Goal: Information Seeking & Learning: Find specific fact

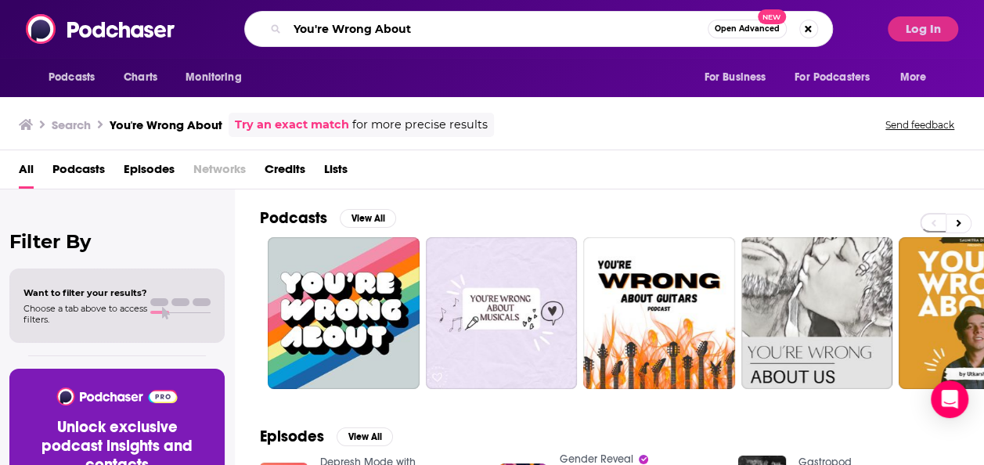
drag, startPoint x: 417, startPoint y: 19, endPoint x: 235, endPoint y: 9, distance: 181.9
click at [235, 9] on div "Podcasts Charts Monitoring You're Wrong About Open Advanced New For Business Fo…" at bounding box center [492, 29] width 984 height 58
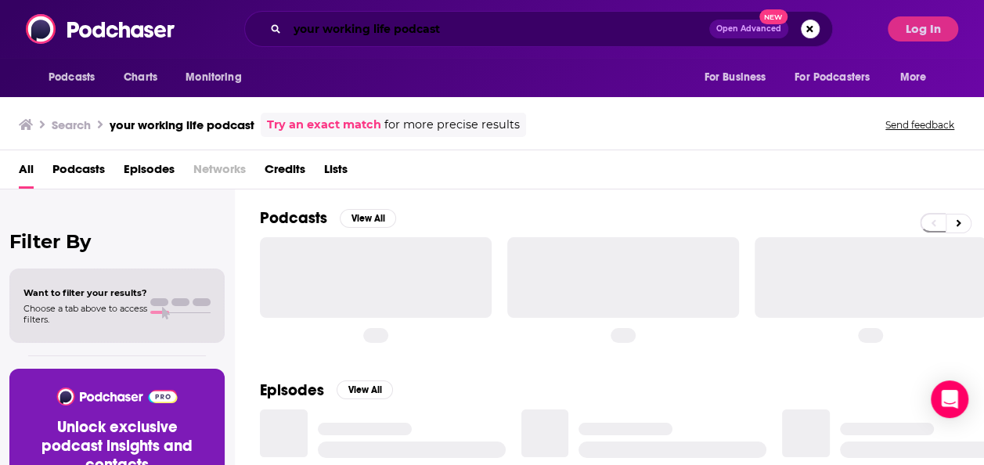
click at [415, 34] on input "your working life podcast" at bounding box center [498, 28] width 422 height 25
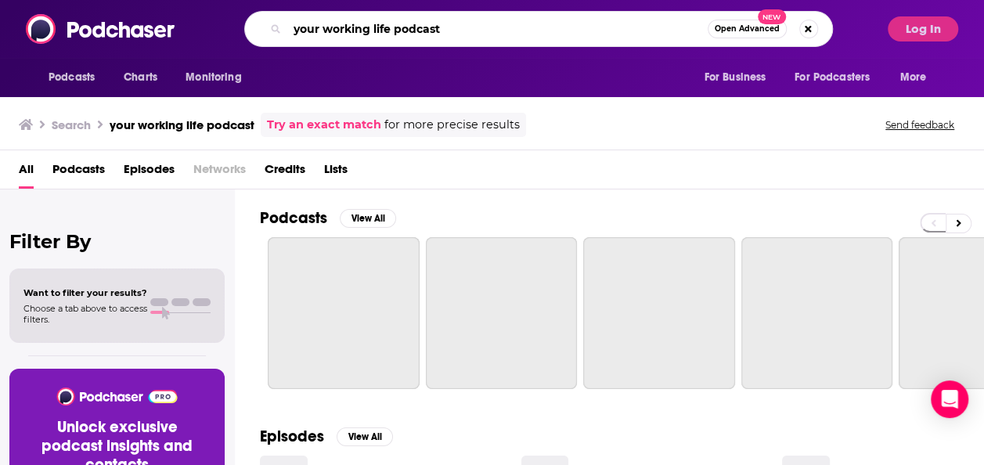
click at [415, 34] on input "your working life podcast" at bounding box center [497, 28] width 420 height 25
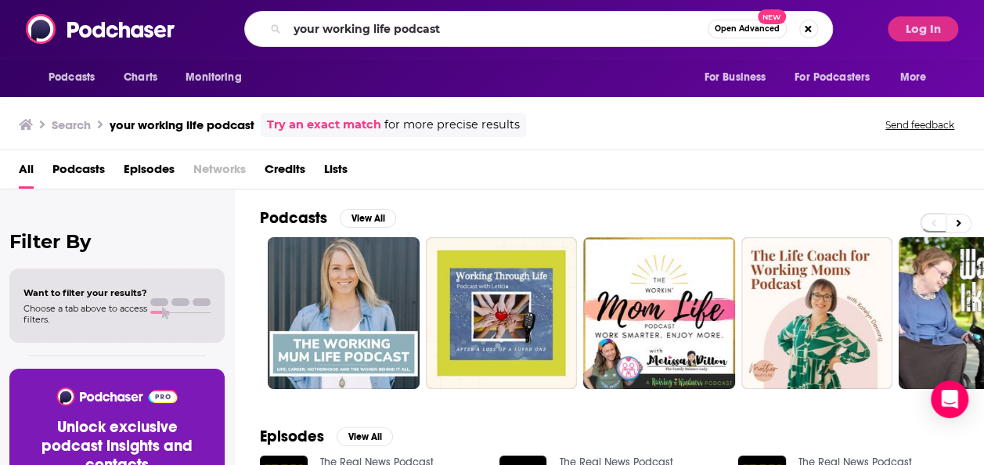
click at [561, 168] on div "All Podcasts Episodes Networks Credits Lists" at bounding box center [495, 173] width 953 height 32
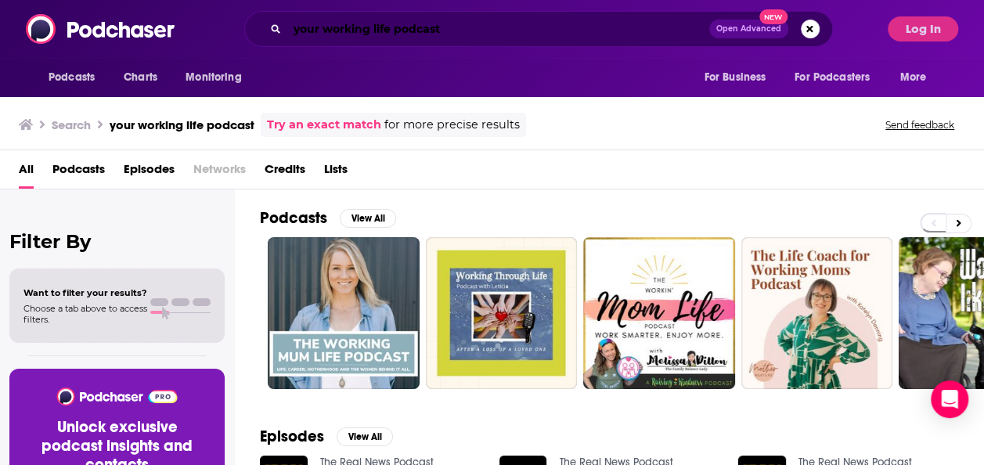
click at [416, 33] on input "your working life podcast" at bounding box center [498, 28] width 422 height 25
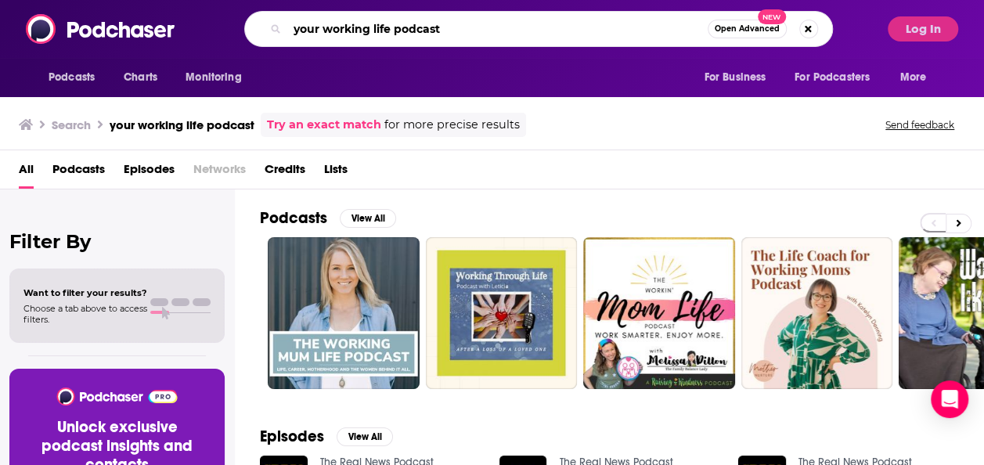
click at [416, 33] on input "your working life podcast" at bounding box center [497, 28] width 420 height 25
type input "your working life"
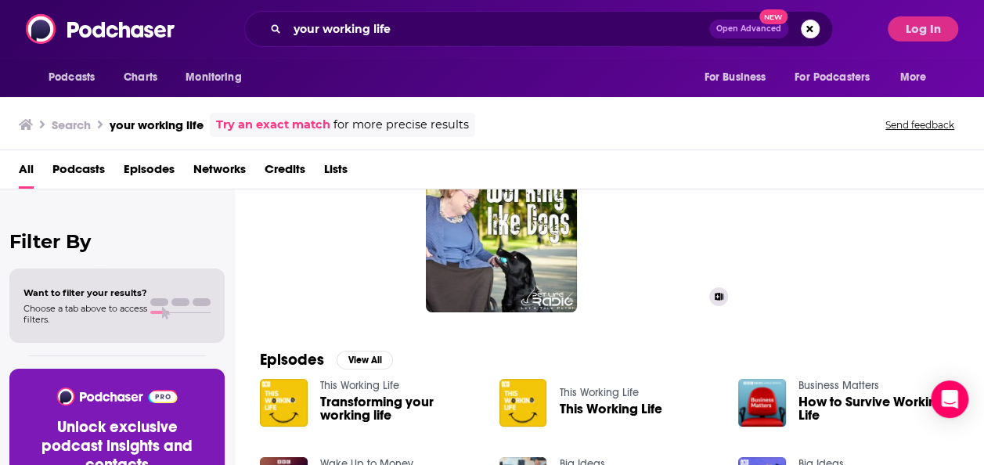
scroll to position [28, 0]
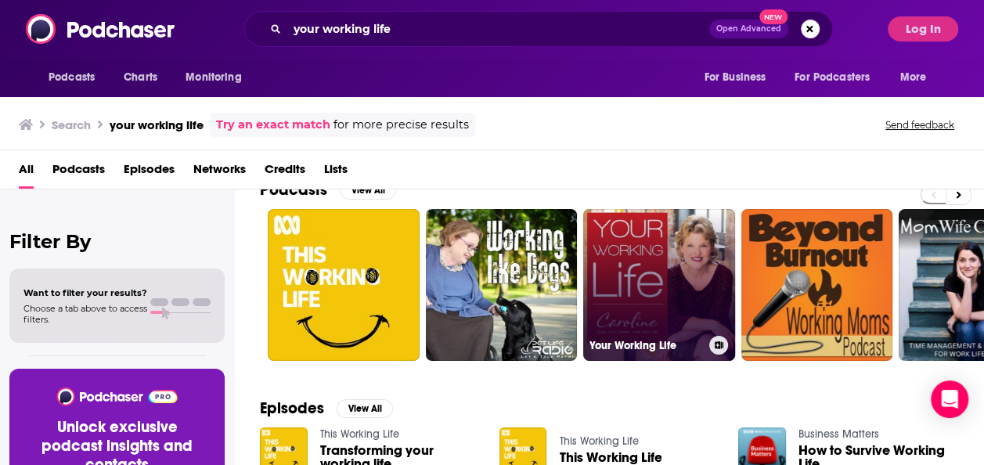
click at [623, 289] on link "Your Working Life" at bounding box center [659, 285] width 152 height 152
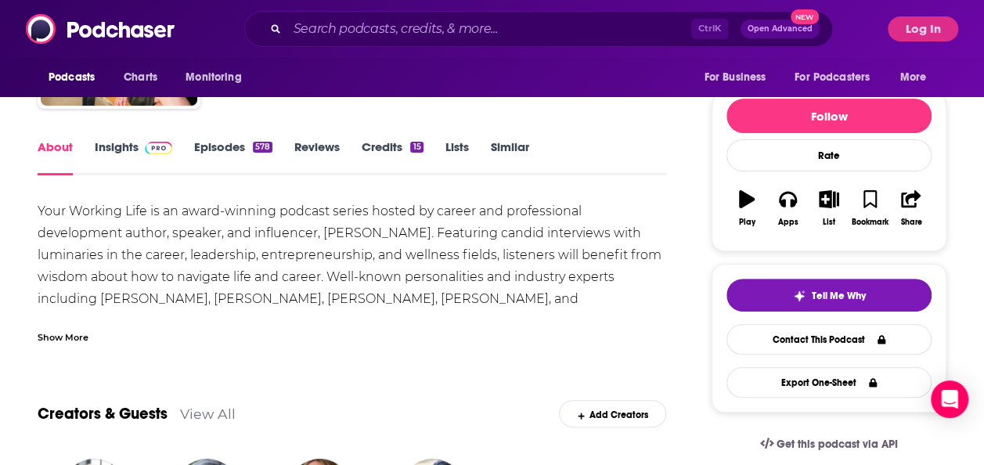
scroll to position [93, 0]
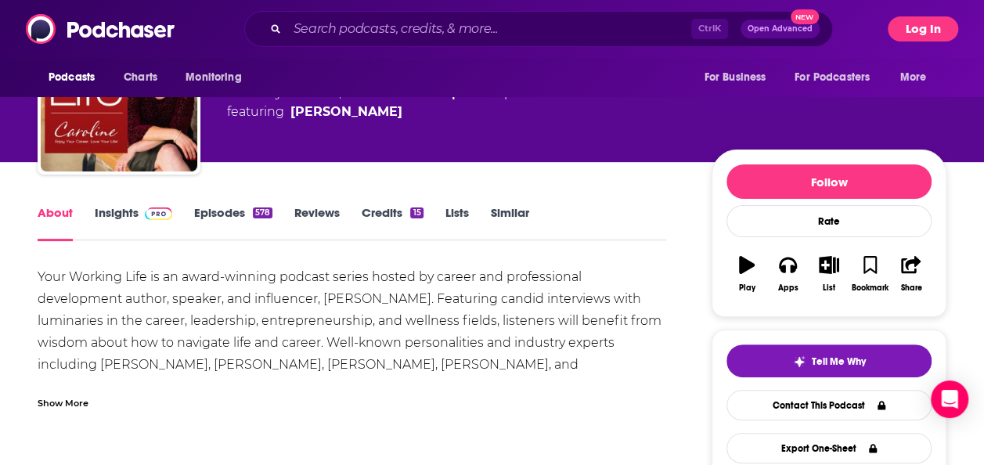
click at [913, 31] on button "Log In" at bounding box center [923, 28] width 70 height 25
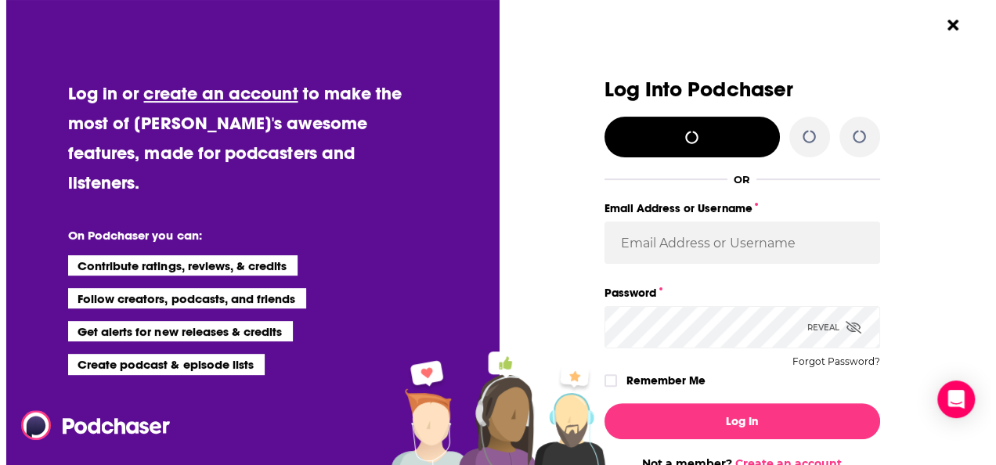
scroll to position [0, 0]
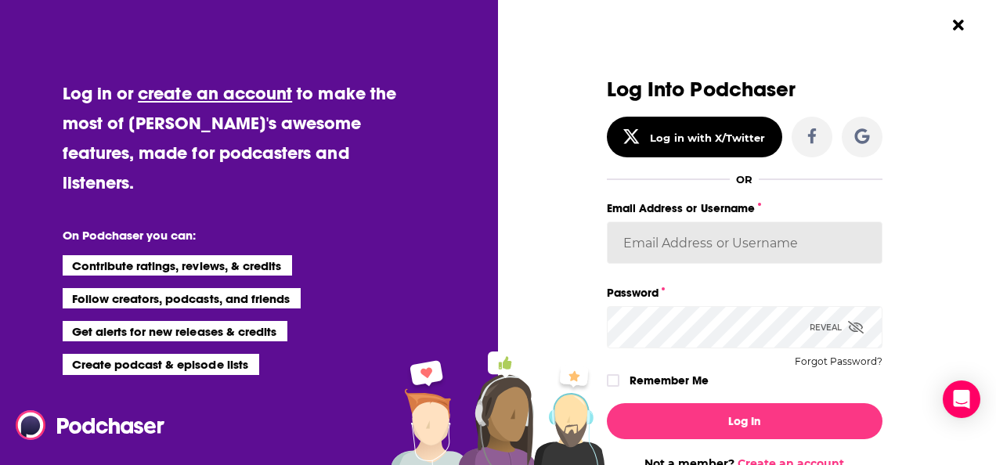
click at [691, 222] on input "Email Address or Username" at bounding box center [745, 243] width 276 height 42
type input "[PERSON_NAME][EMAIL_ADDRESS][PERSON_NAME][DOMAIN_NAME]"
click at [607, 403] on button "Log In" at bounding box center [745, 421] width 276 height 36
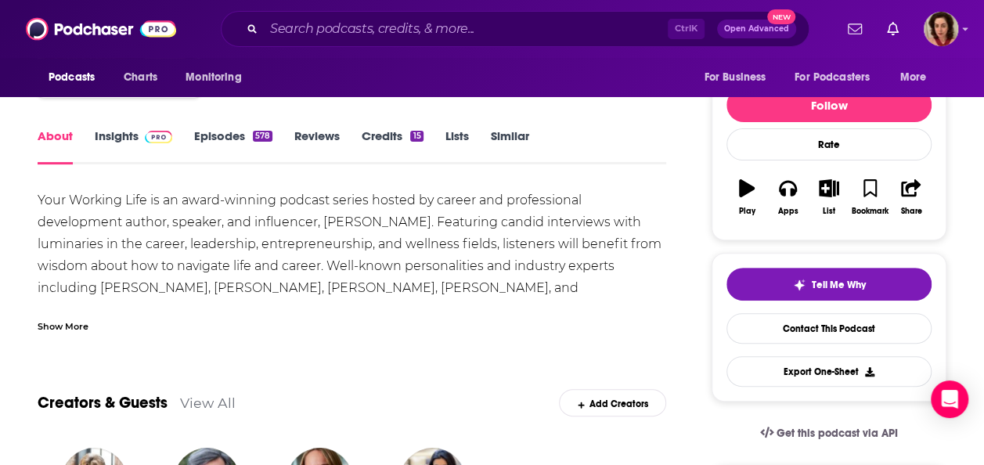
scroll to position [169, 0]
click at [149, 136] on img at bounding box center [158, 138] width 27 height 13
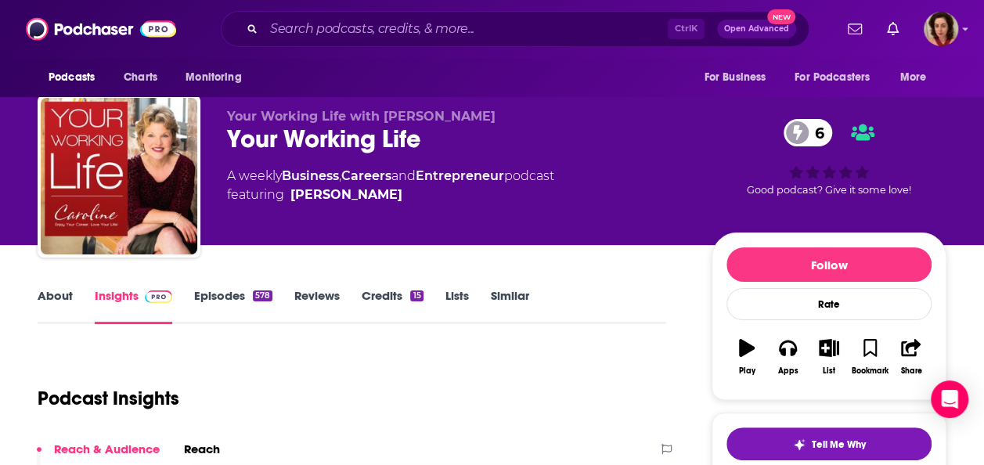
scroll to position [5, 0]
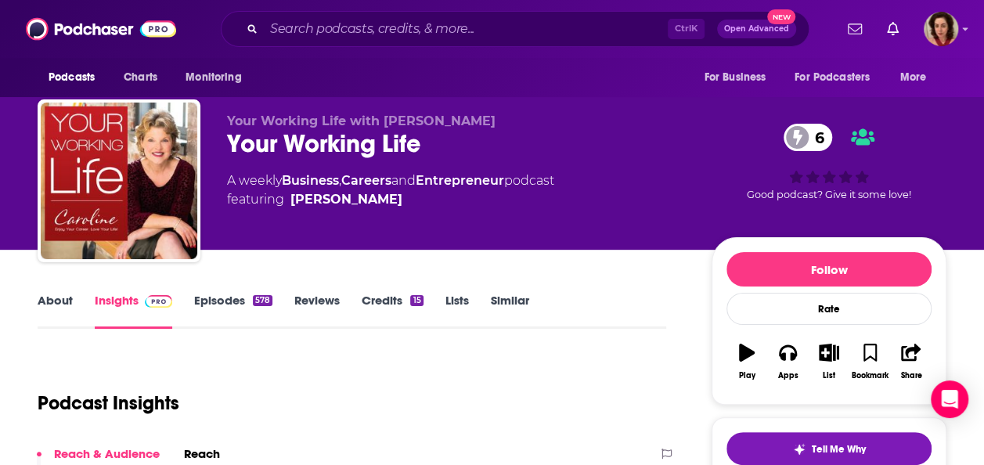
click at [240, 306] on link "Episodes 578" at bounding box center [233, 311] width 78 height 36
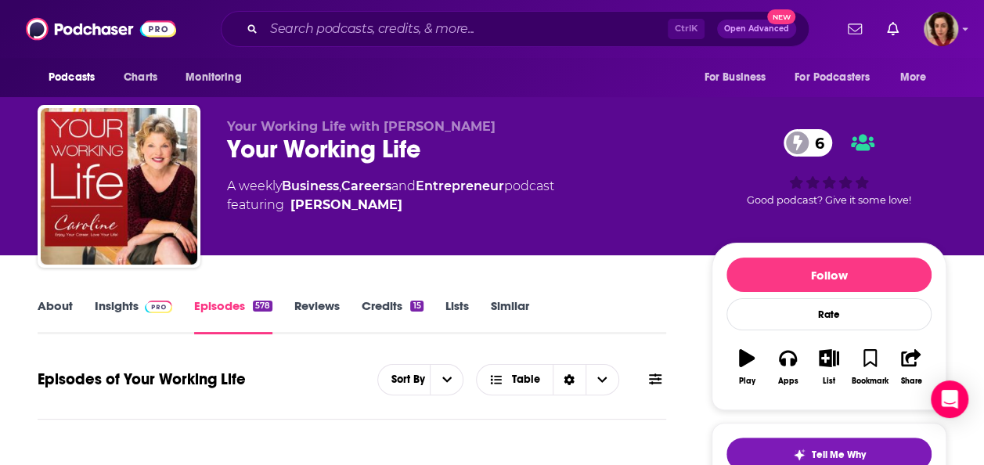
click at [408, 303] on link "Credits 15" at bounding box center [392, 316] width 61 height 36
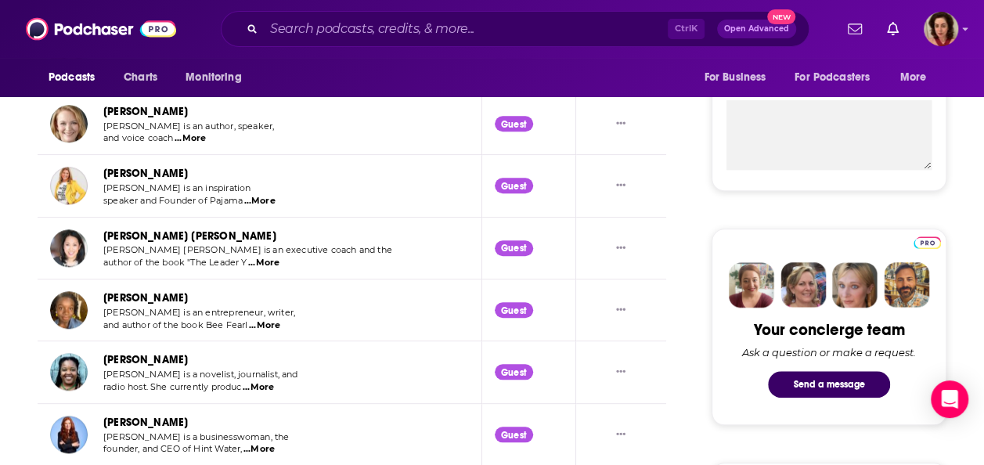
scroll to position [579, 0]
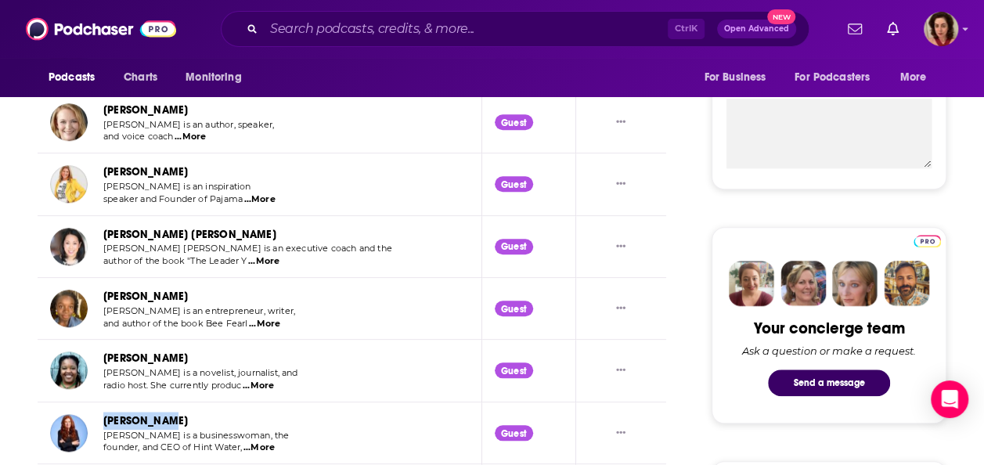
drag, startPoint x: 183, startPoint y: 416, endPoint x: 104, endPoint y: 420, distance: 79.2
click at [104, 420] on div "[PERSON_NAME]" at bounding box center [196, 421] width 186 height 18
click at [415, 279] on td "[PERSON_NAME] [PERSON_NAME] is an entrepreneur, writer, and author of the book …" at bounding box center [260, 309] width 445 height 62
drag, startPoint x: 188, startPoint y: 233, endPoint x: 100, endPoint y: 233, distance: 87.7
click at [100, 233] on div "[PERSON_NAME] [PERSON_NAME] [PERSON_NAME] [PERSON_NAME] is an executive coach a…" at bounding box center [221, 247] width 343 height 42
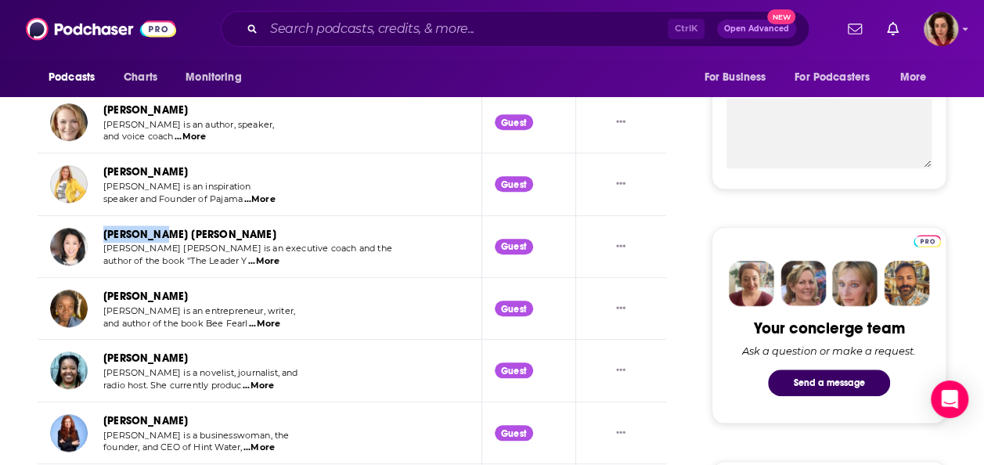
copy link "[PERSON_NAME] [PERSON_NAME]"
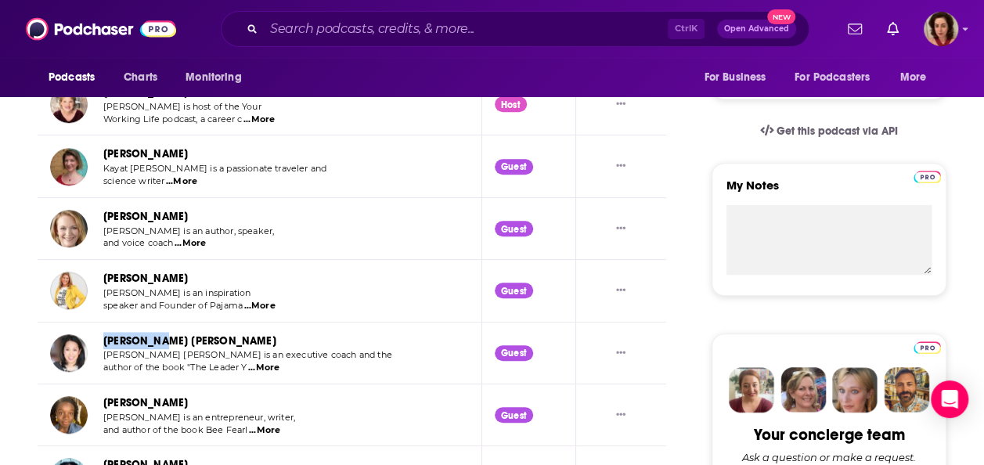
scroll to position [471, 0]
drag, startPoint x: 210, startPoint y: 218, endPoint x: 99, endPoint y: 222, distance: 110.5
click at [99, 222] on div "[PERSON_NAME] [PERSON_NAME] is an author, speaker, and voice coach ...More" at bounding box center [170, 229] width 240 height 42
copy link "[PERSON_NAME]"
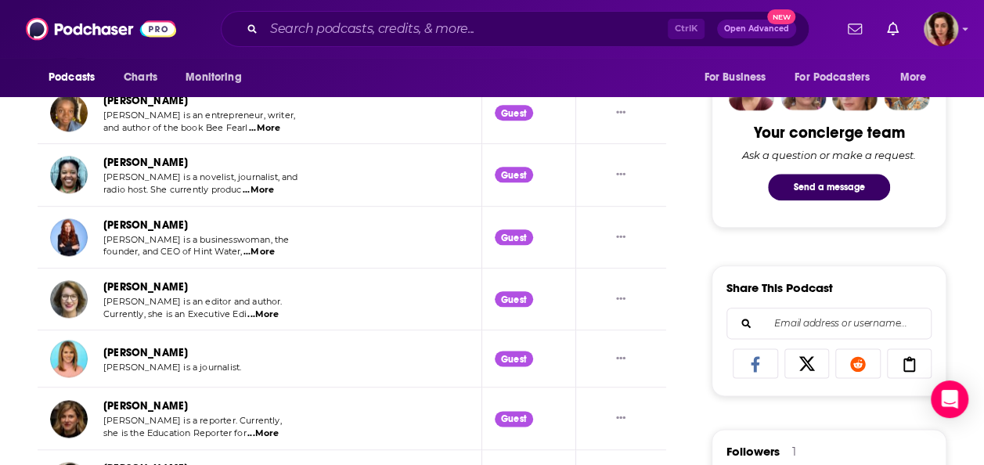
scroll to position [772, 0]
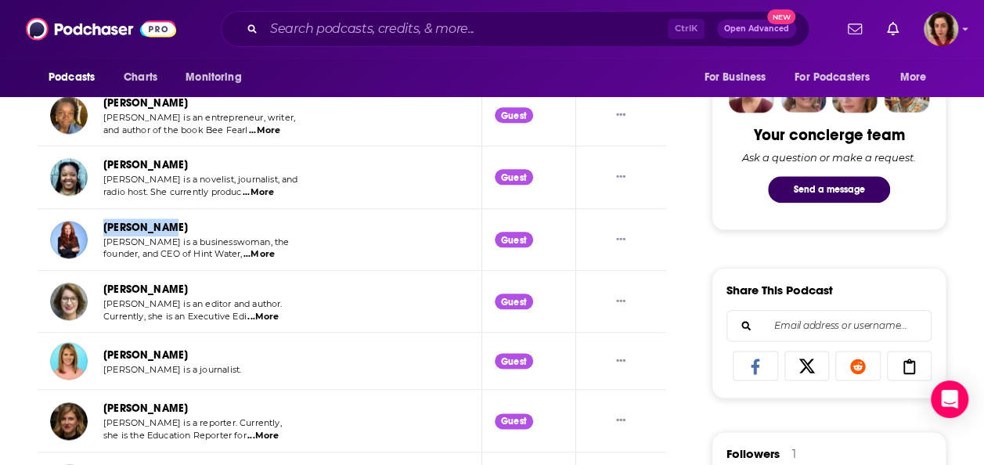
drag, startPoint x: 172, startPoint y: 227, endPoint x: 102, endPoint y: 227, distance: 70.5
click at [102, 227] on div "[PERSON_NAME] [PERSON_NAME] is a businesswoman, the founder, and CEO of Hint Wa…" at bounding box center [170, 239] width 240 height 42
copy link "[PERSON_NAME]"
